Goal: Find specific page/section: Find specific page/section

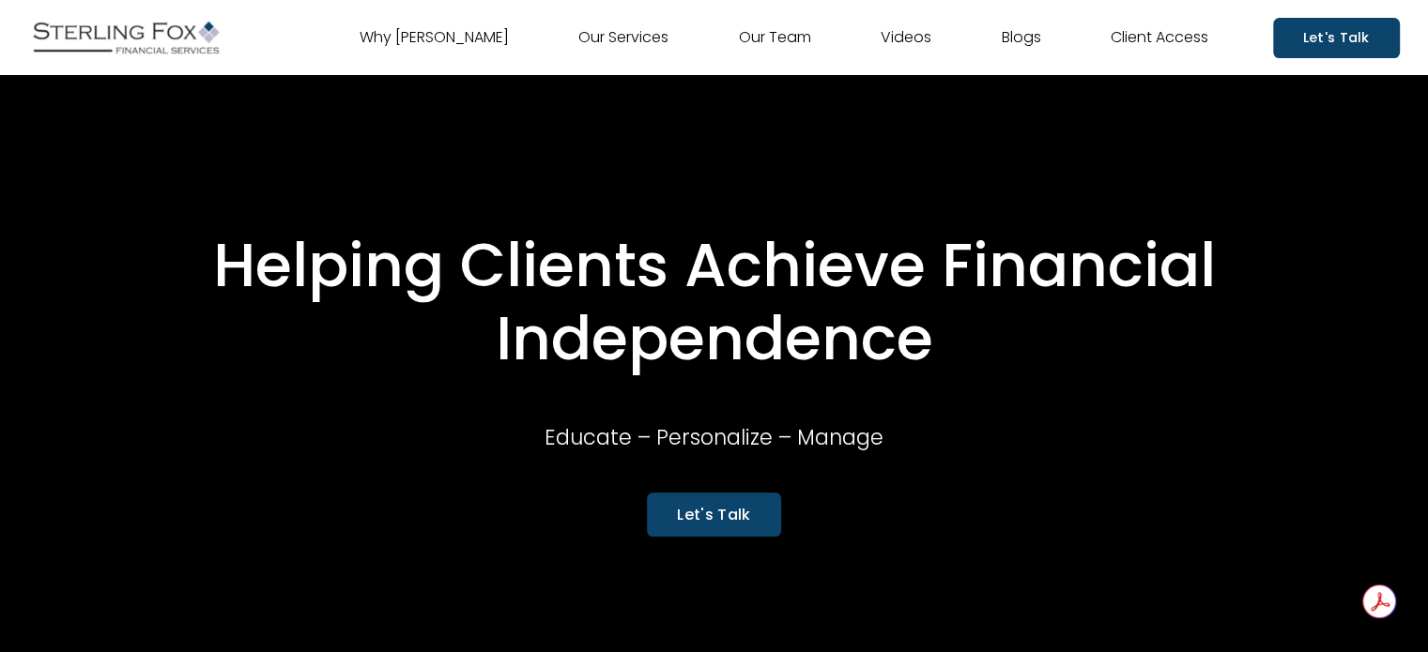
click at [785, 43] on link "Our Team" at bounding box center [775, 38] width 72 height 30
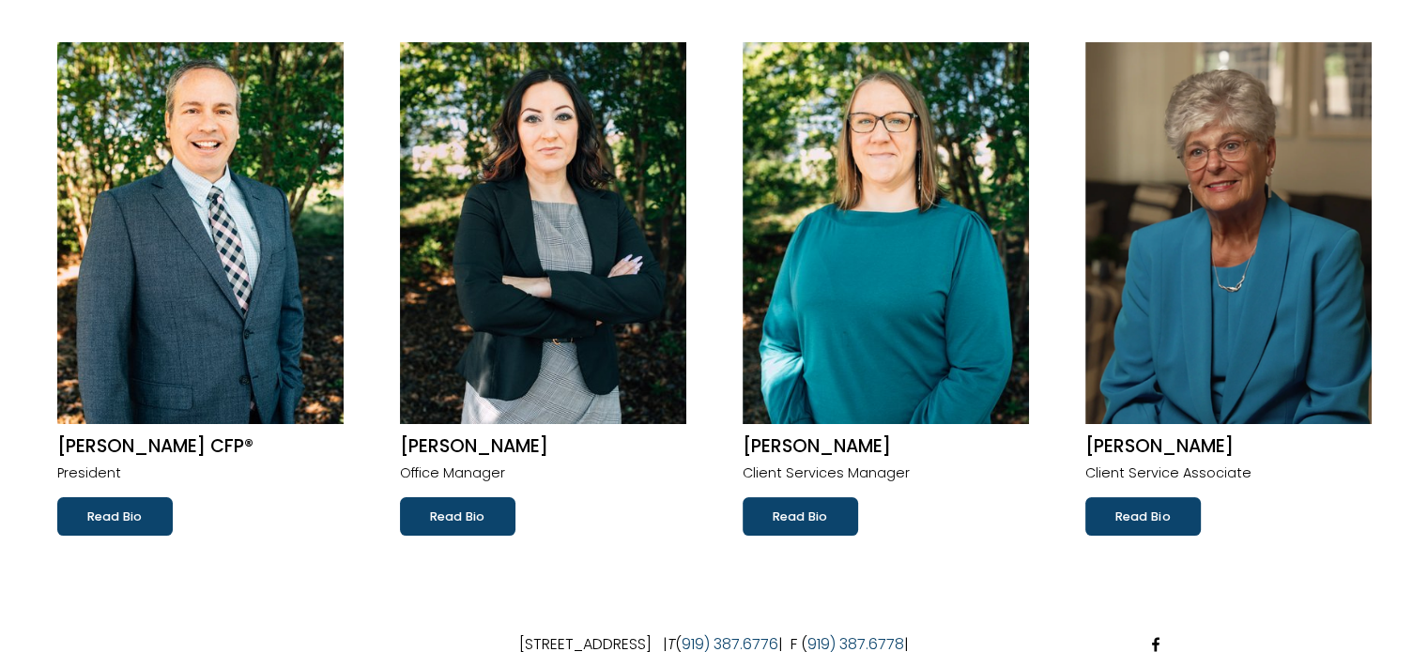
scroll to position [214, 0]
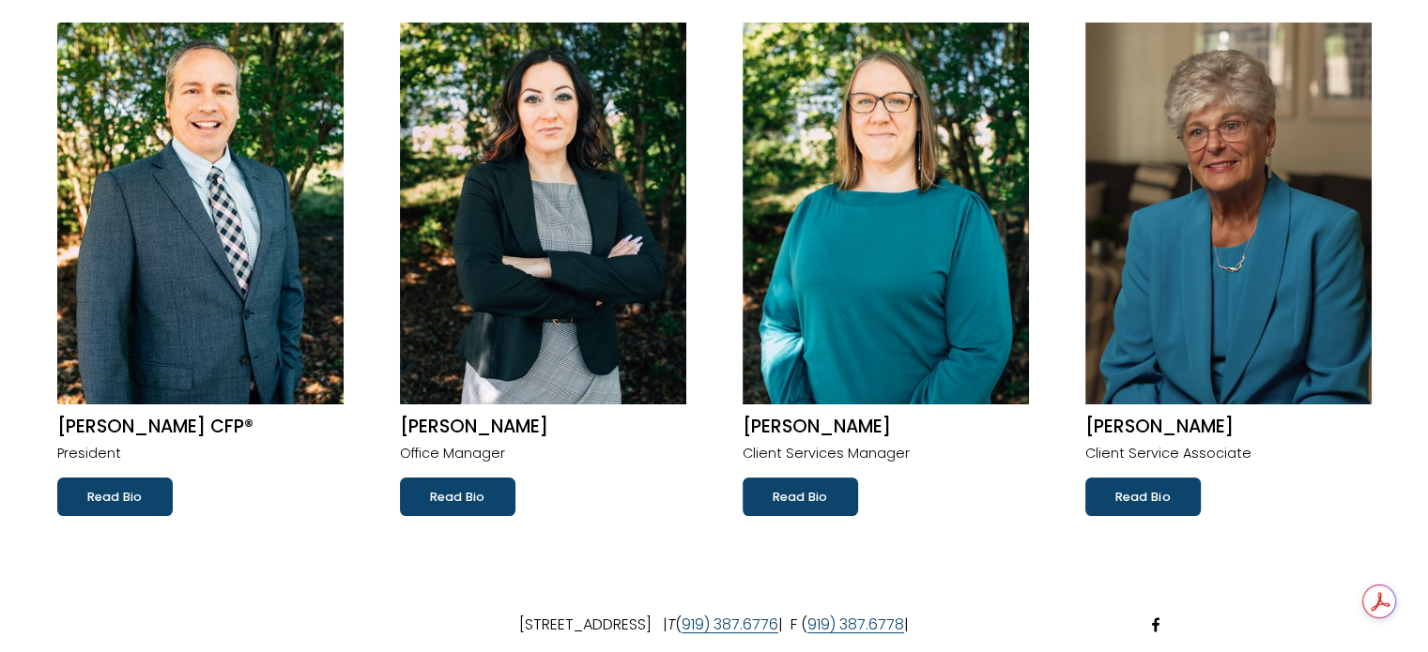
click at [117, 490] on link "Read Bio" at bounding box center [114, 497] width 115 height 38
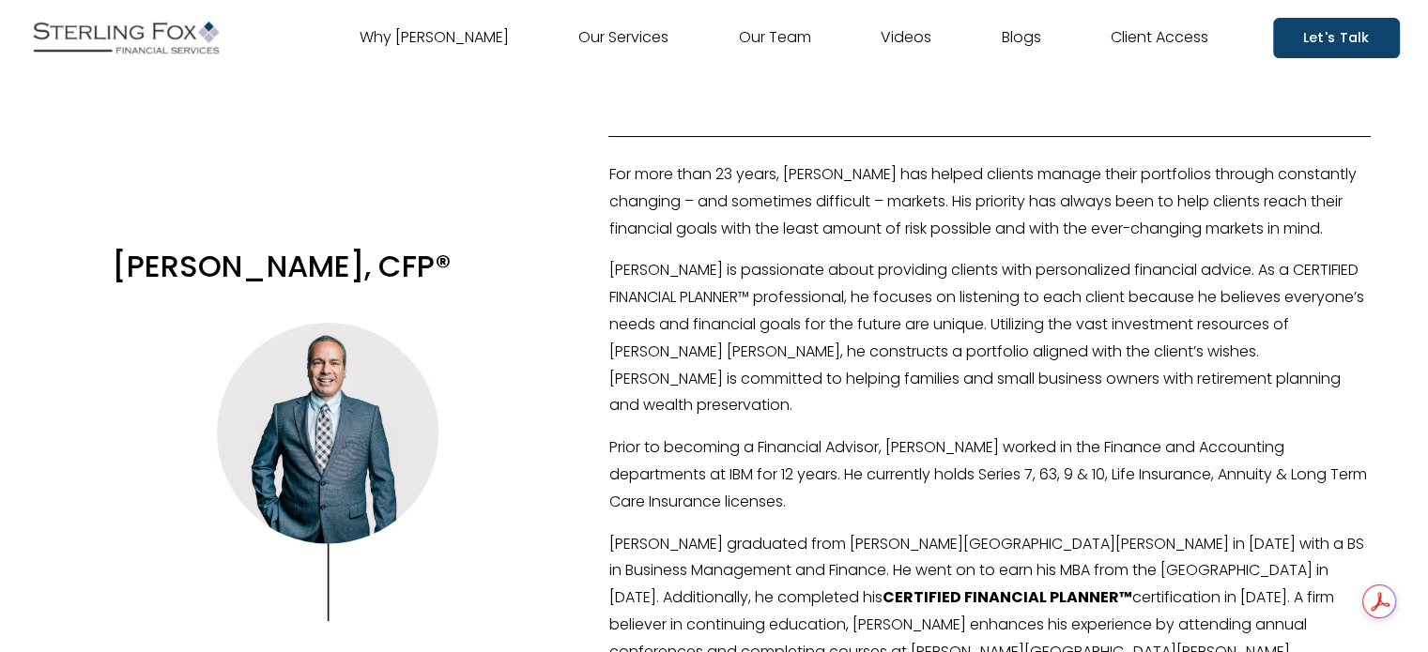
click at [1129, 37] on link "Client Access" at bounding box center [1160, 38] width 98 height 30
click at [775, 50] on link "Our Team" at bounding box center [775, 38] width 72 height 30
